Goal: Information Seeking & Learning: Find specific fact

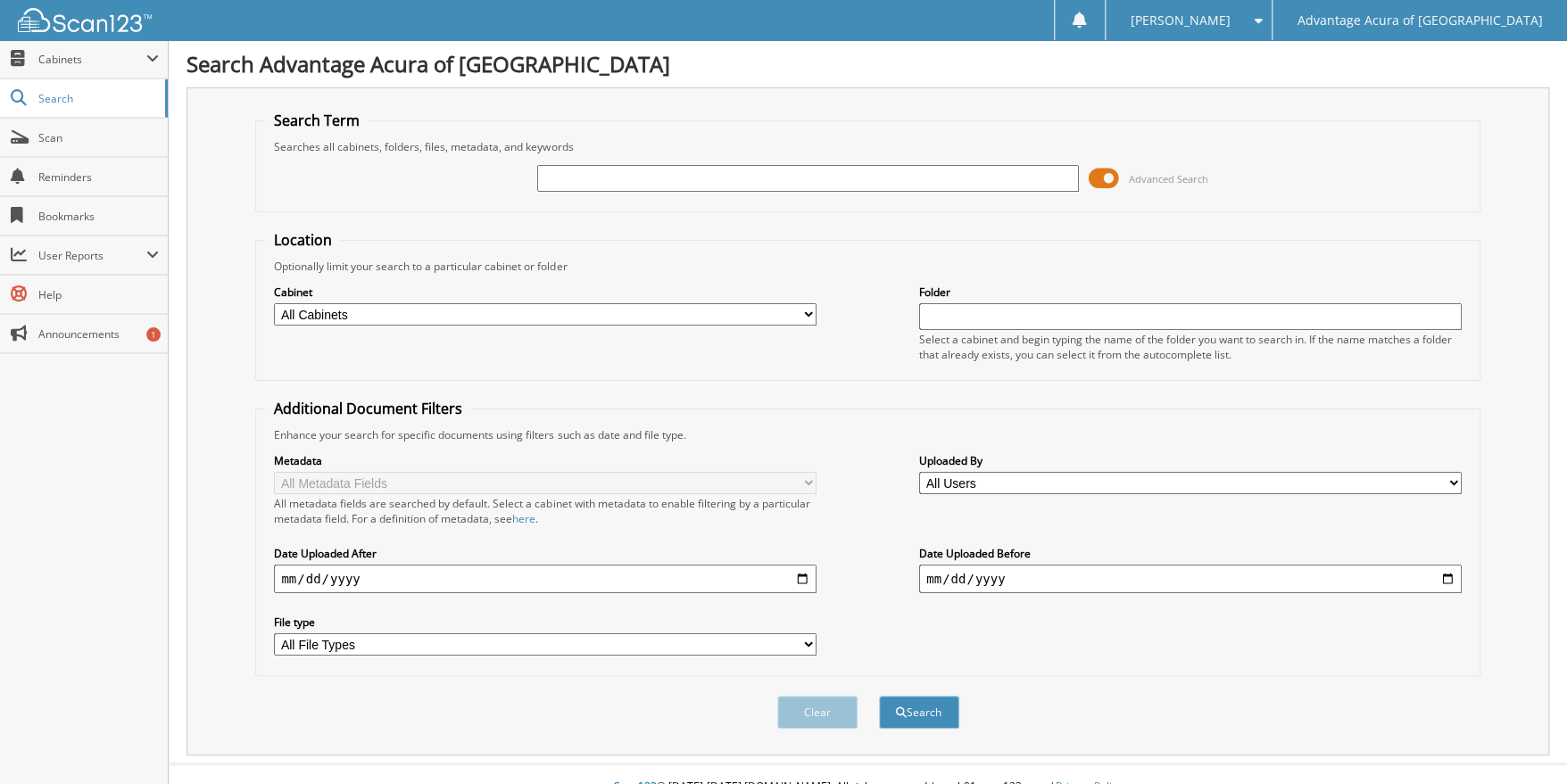
click at [585, 172] on input "text" at bounding box center [809, 178] width 543 height 26
type input "p11648"
click at [879, 696] on button "Search" at bounding box center [919, 712] width 80 height 33
click at [927, 708] on button "Search" at bounding box center [919, 712] width 80 height 33
click at [799, 697] on button "Clear" at bounding box center [817, 712] width 80 height 33
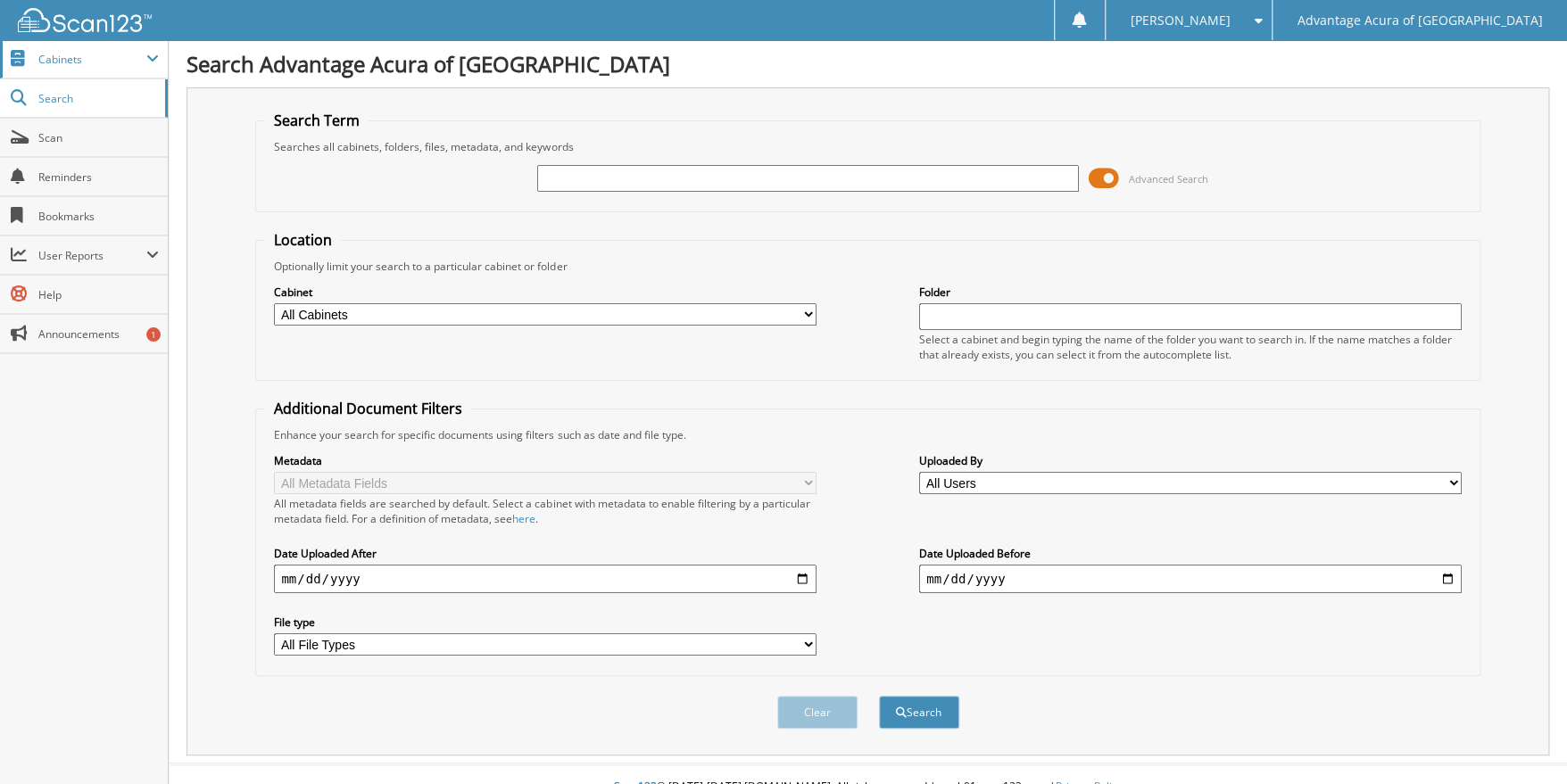
click at [42, 63] on span "Cabinets" at bounding box center [92, 59] width 108 height 15
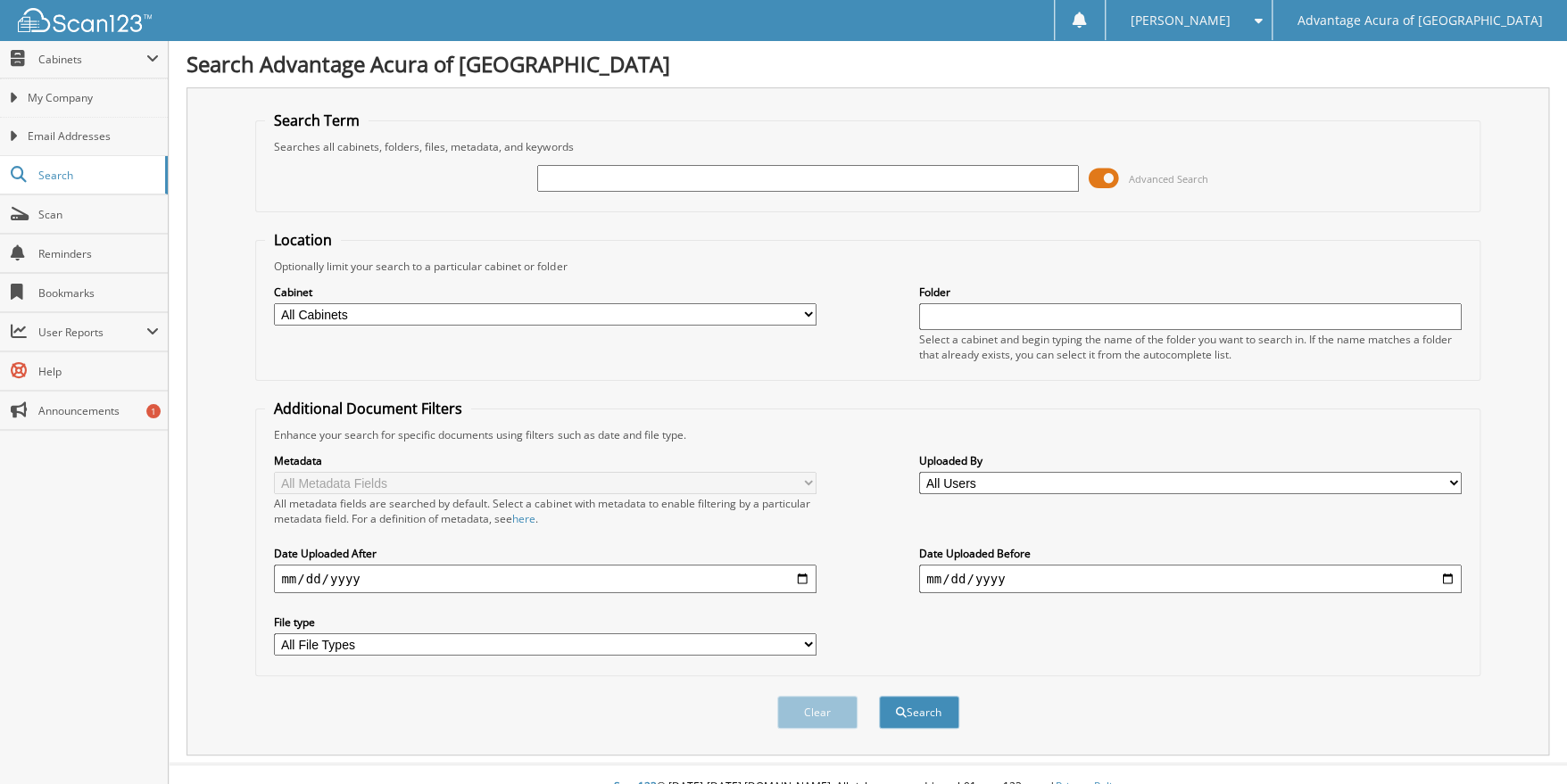
click at [409, 717] on div "Clear Search" at bounding box center [867, 711] width 1224 height 72
click at [89, 108] on link "My Company" at bounding box center [84, 97] width 168 height 38
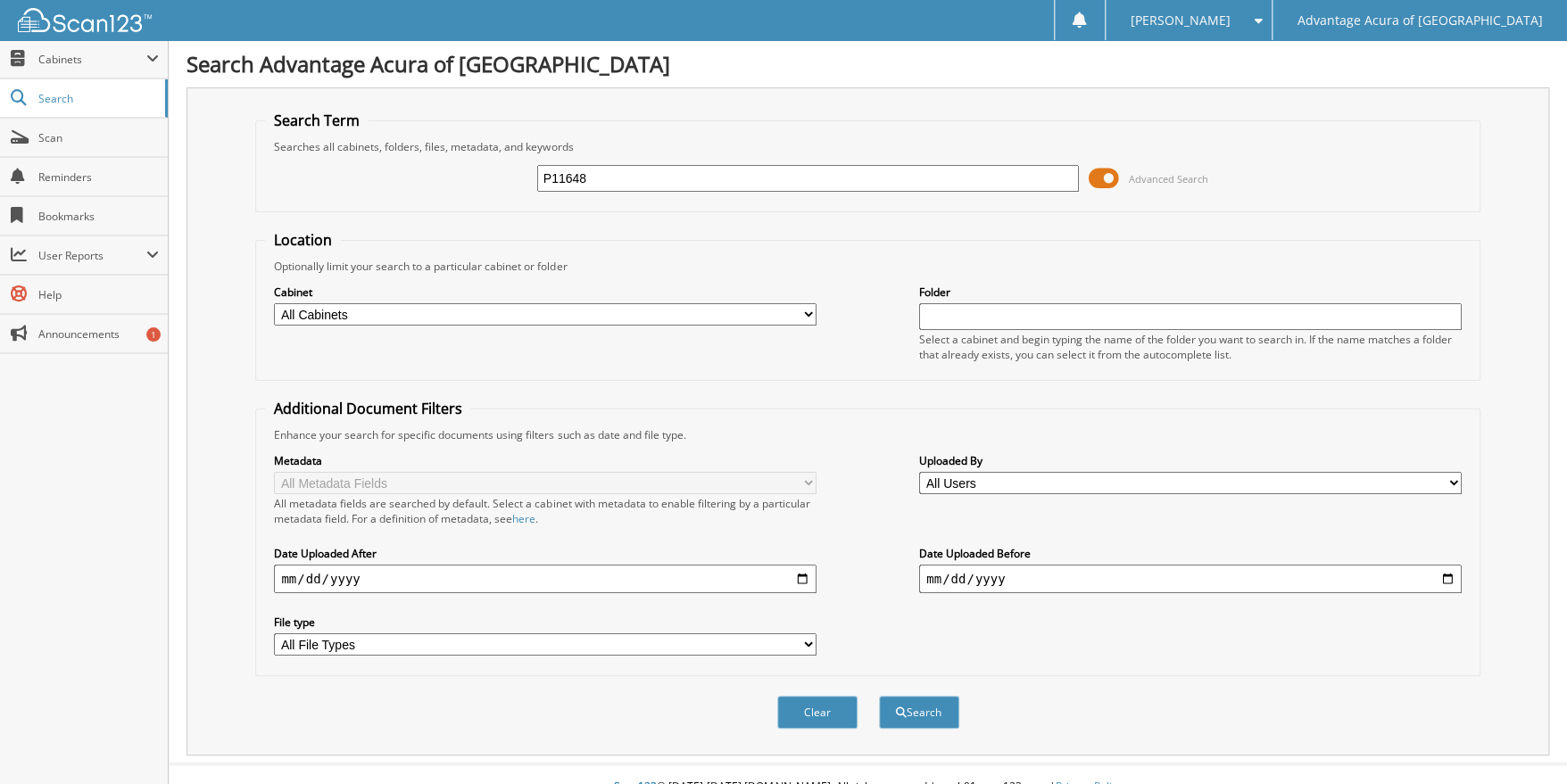
type input "P11648"
click at [879, 696] on button "Search" at bounding box center [919, 712] width 80 height 33
